Goal: Navigation & Orientation: Go to known website

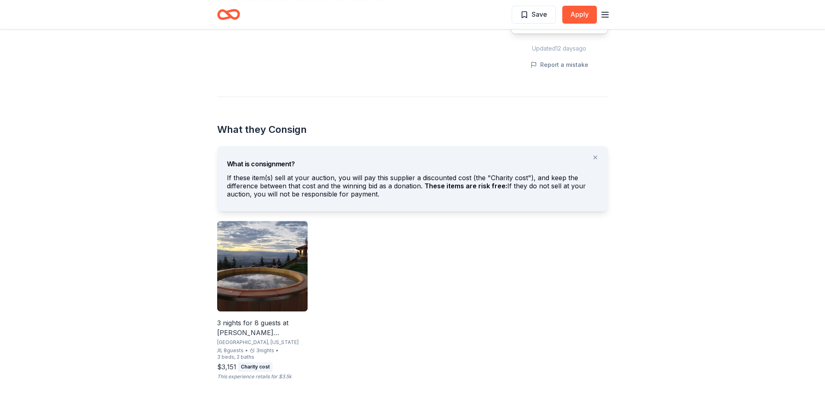
scroll to position [367, 0]
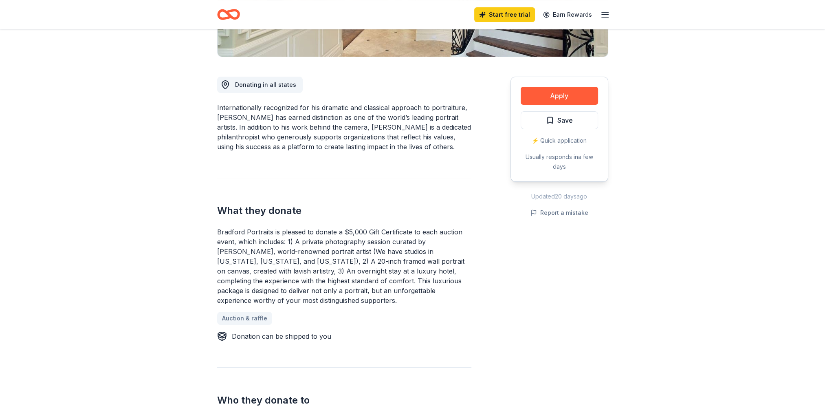
scroll to position [204, 0]
